Goal: Task Accomplishment & Management: Manage account settings

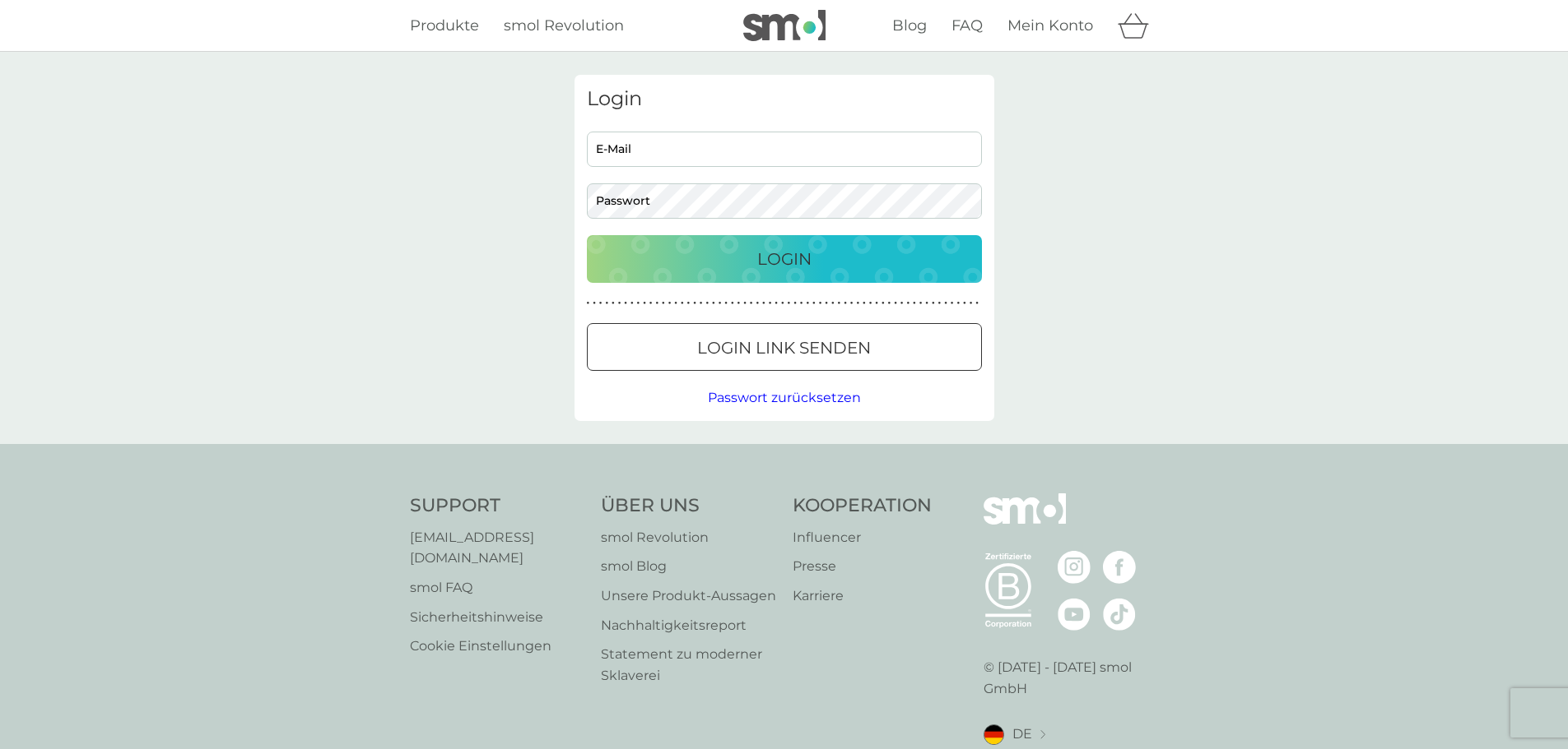
type input "[EMAIL_ADDRESS][DOMAIN_NAME]"
click at [764, 260] on p "Login" at bounding box center [784, 259] width 54 height 26
